Goal: Navigation & Orientation: Find specific page/section

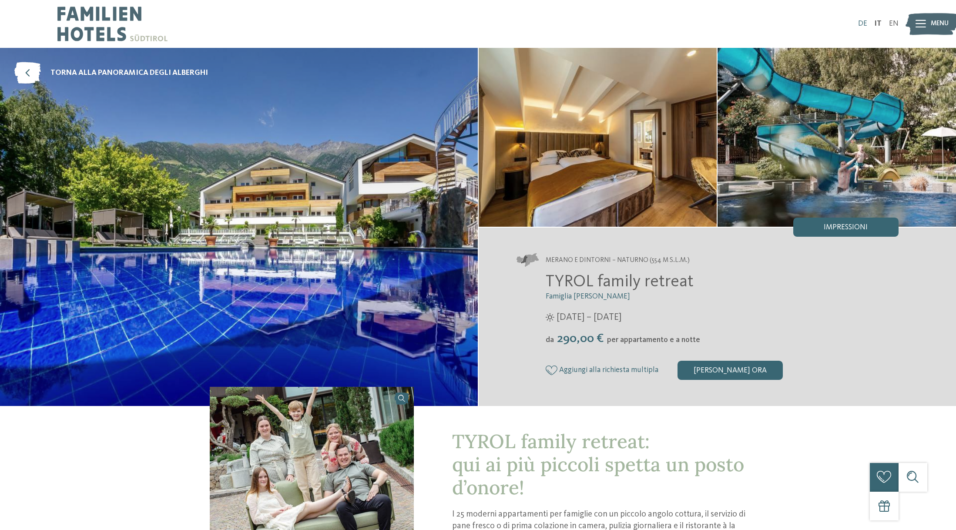
click at [865, 25] on link "DE" at bounding box center [862, 23] width 9 height 7
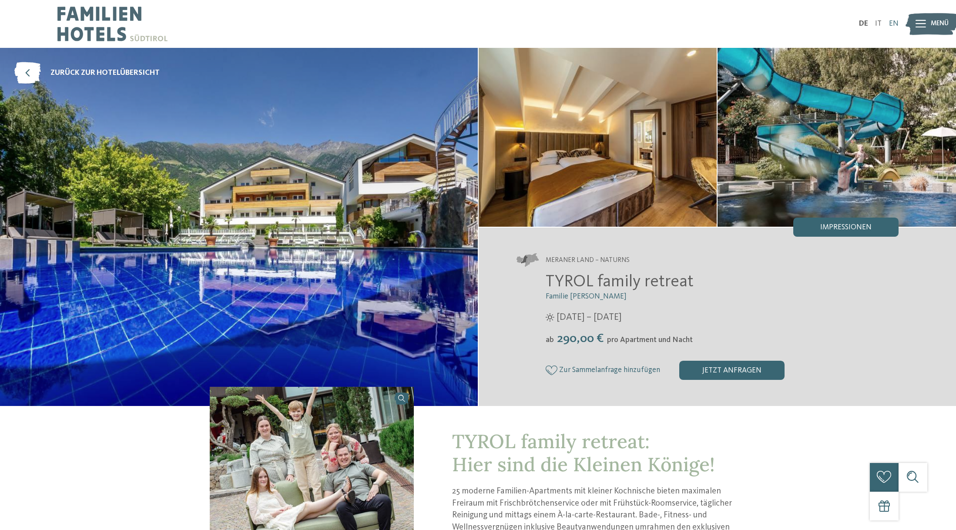
click at [893, 23] on link "EN" at bounding box center [894, 23] width 10 height 7
click at [879, 21] on link "IT" at bounding box center [878, 23] width 7 height 7
